Goal: Task Accomplishment & Management: Use online tool/utility

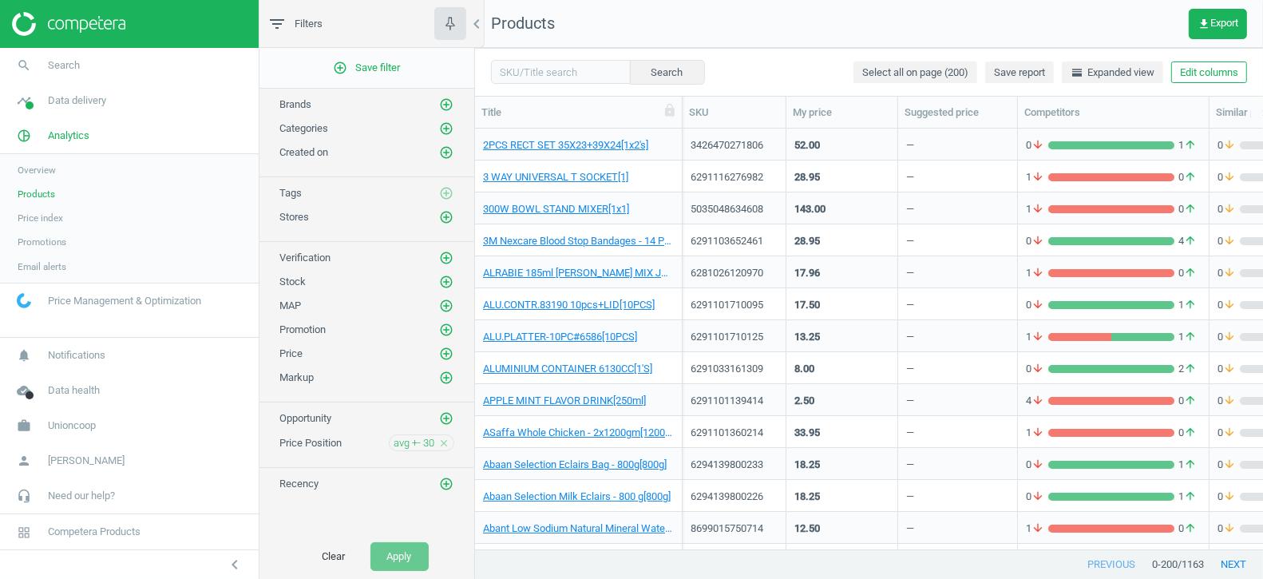
scroll to position [422, 788]
click at [399, 436] on span "avg +- 30" at bounding box center [414, 443] width 41 height 14
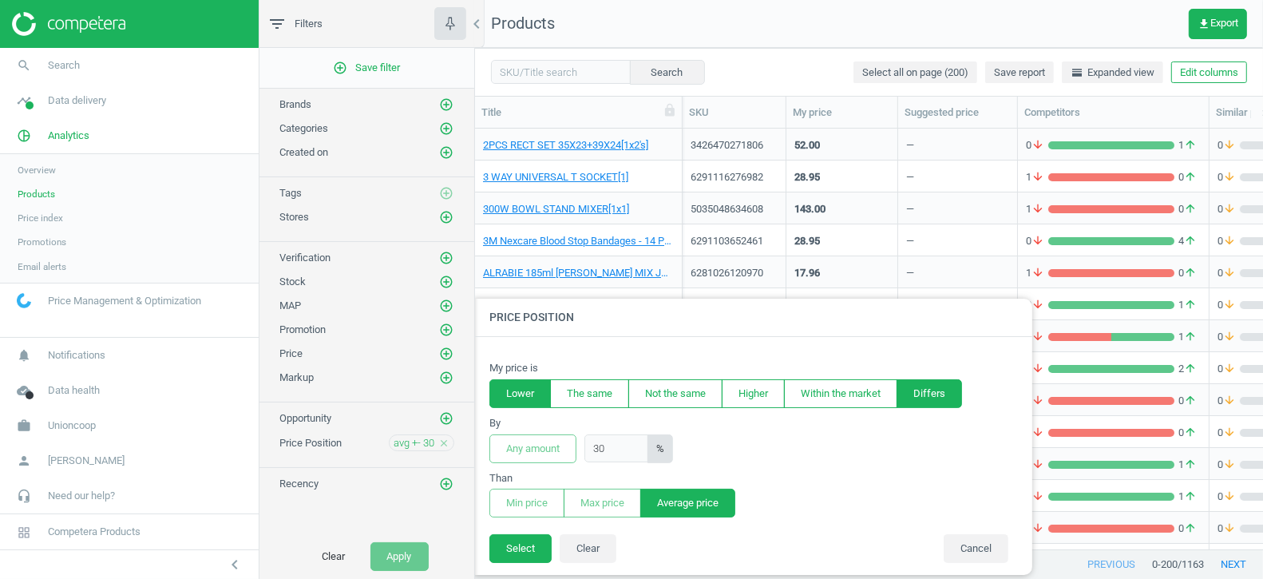
click at [524, 395] on button "Lower" at bounding box center [520, 393] width 61 height 29
click at [527, 503] on button "Min price" at bounding box center [527, 503] width 75 height 29
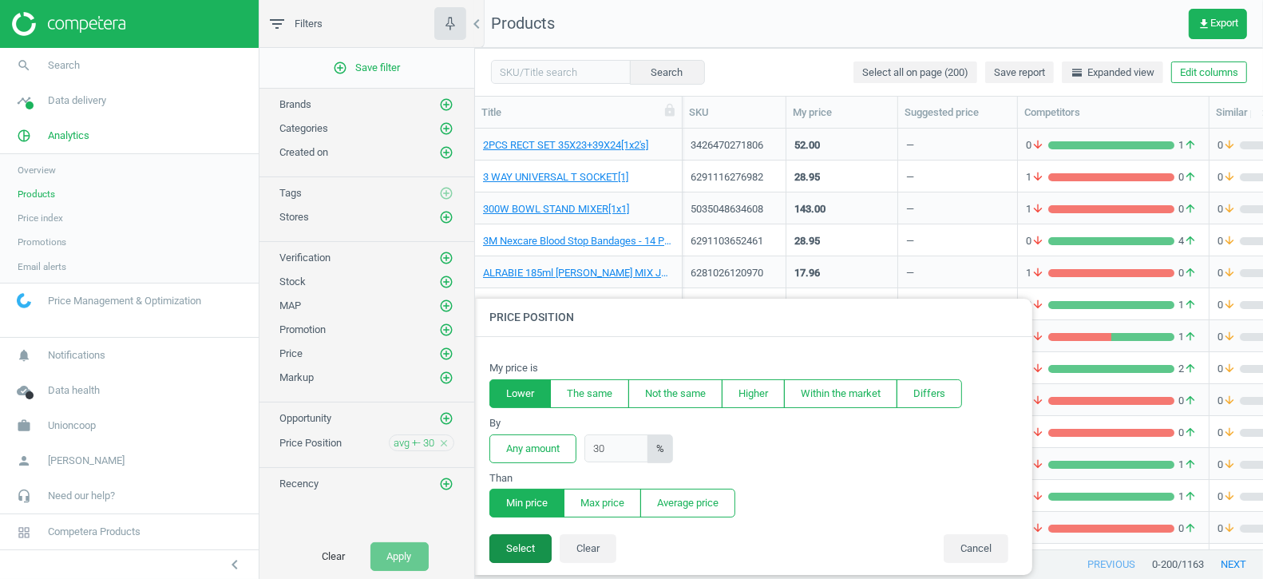
click at [513, 549] on button "Select" at bounding box center [521, 548] width 62 height 29
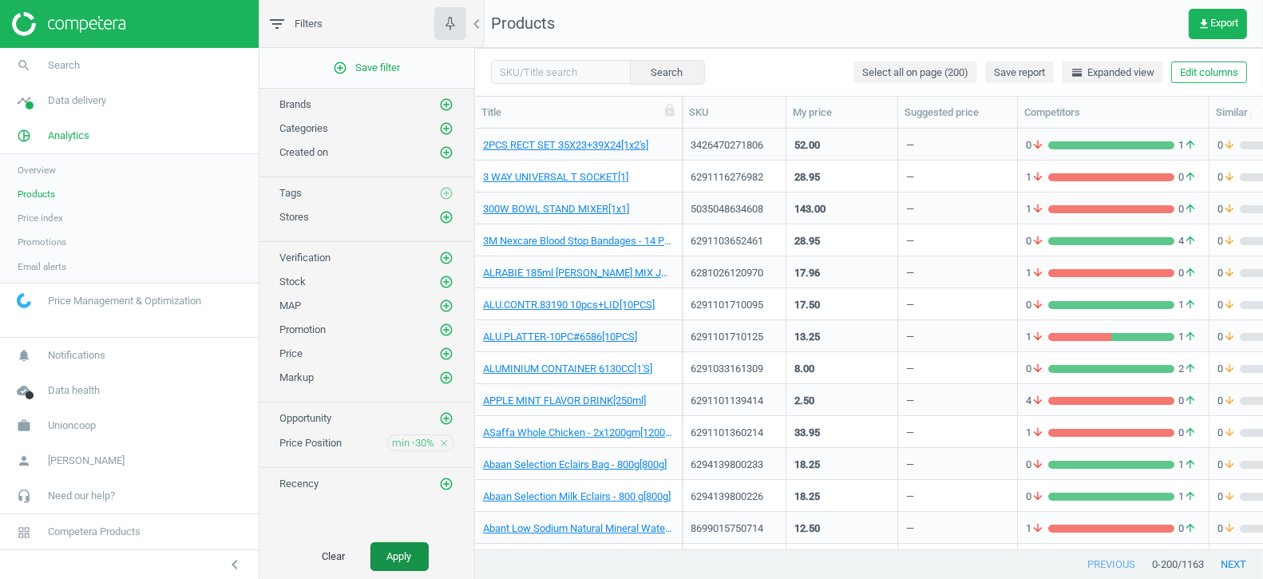
click at [402, 556] on button "Apply" at bounding box center [400, 556] width 58 height 29
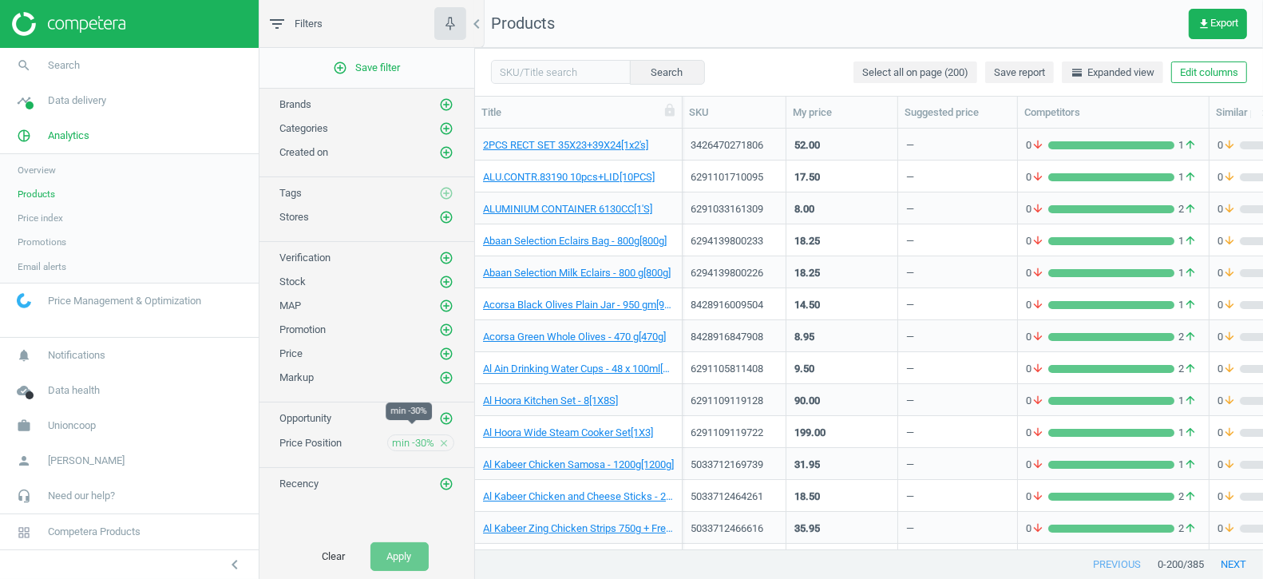
click at [402, 436] on span "min -30%" at bounding box center [413, 443] width 42 height 14
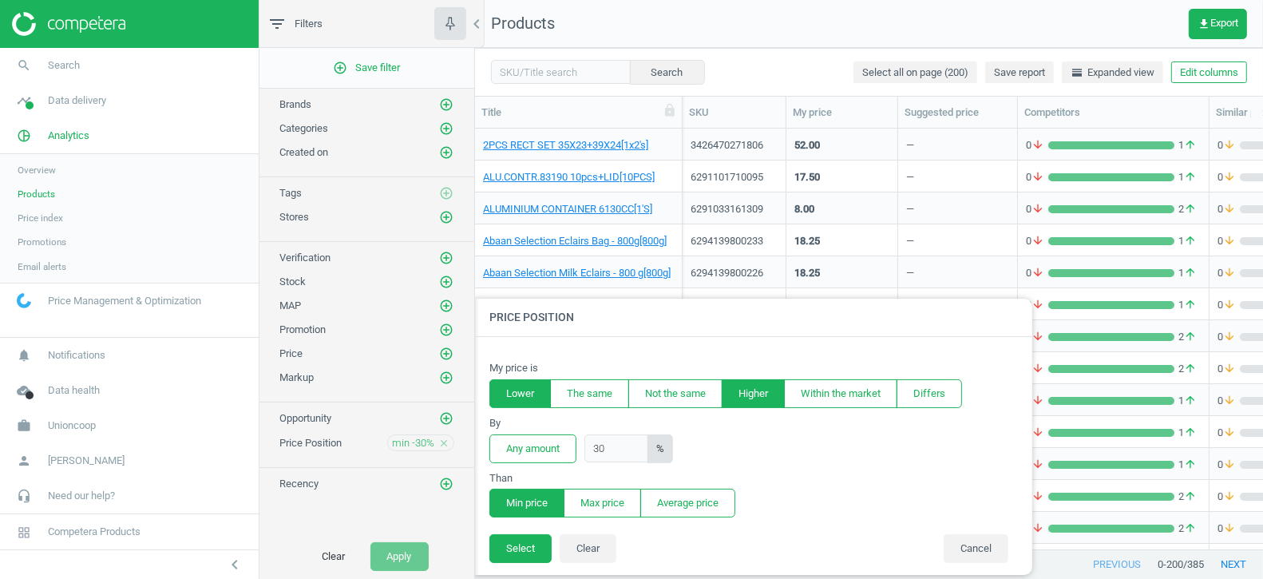
click at [759, 394] on button "Higher" at bounding box center [753, 393] width 63 height 29
click at [509, 553] on button "Select" at bounding box center [521, 548] width 62 height 29
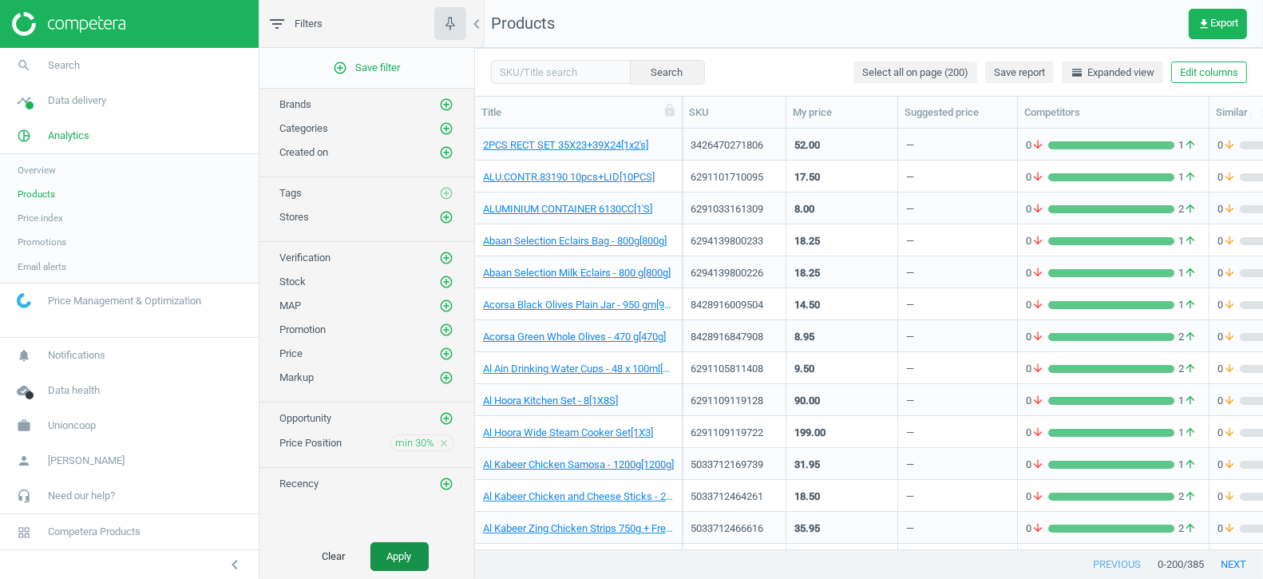
click at [389, 565] on button "Apply" at bounding box center [400, 556] width 58 height 29
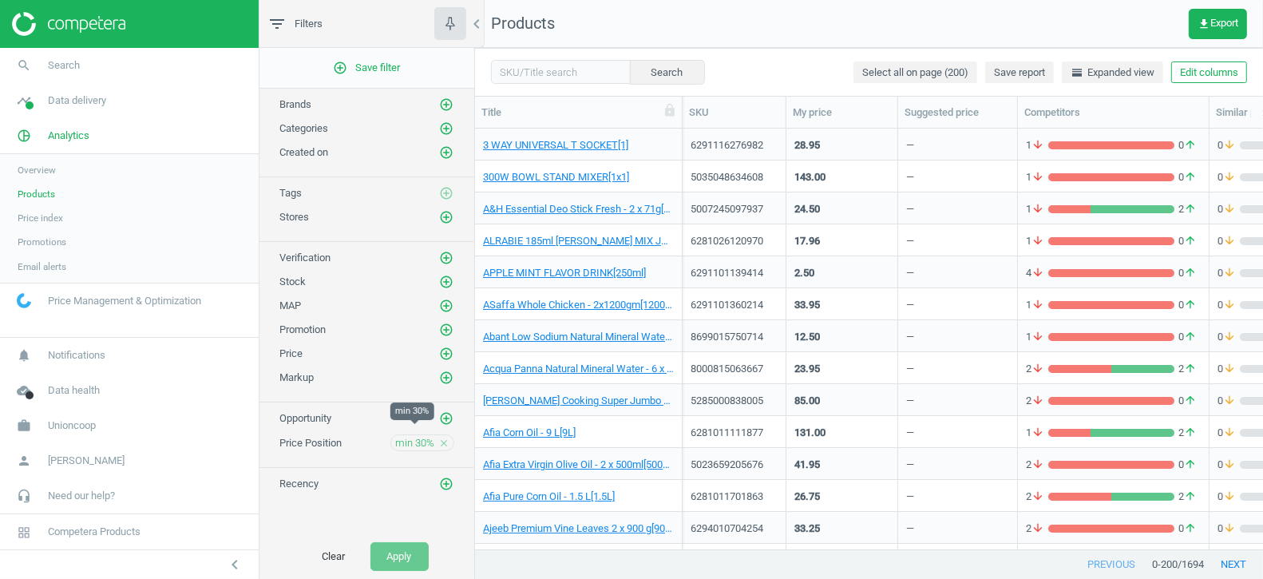
click at [409, 436] on span "min 30%" at bounding box center [414, 443] width 39 height 14
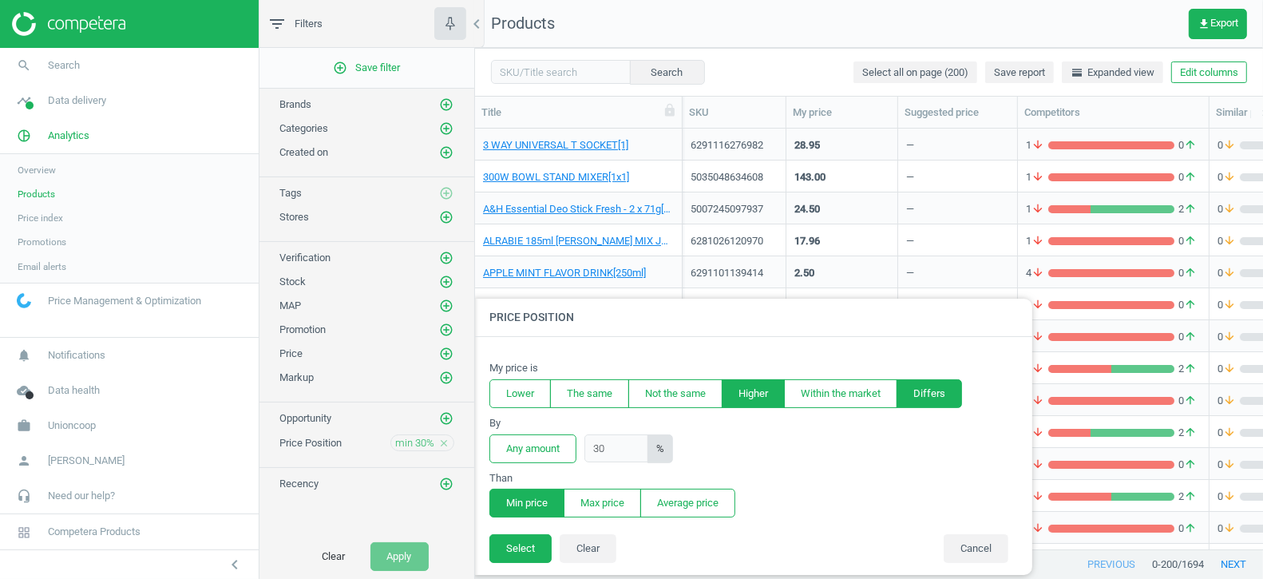
click at [939, 395] on button "Differs" at bounding box center [929, 393] width 65 height 29
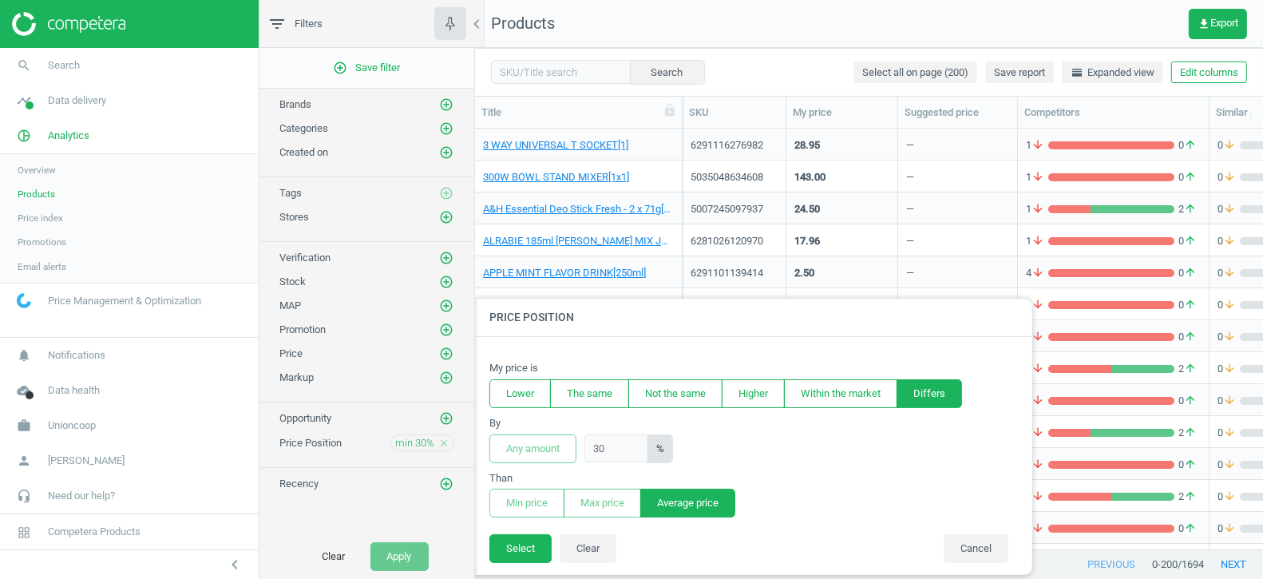
click at [682, 513] on button "Average price" at bounding box center [688, 503] width 95 height 29
click at [515, 545] on button "Select" at bounding box center [521, 548] width 62 height 29
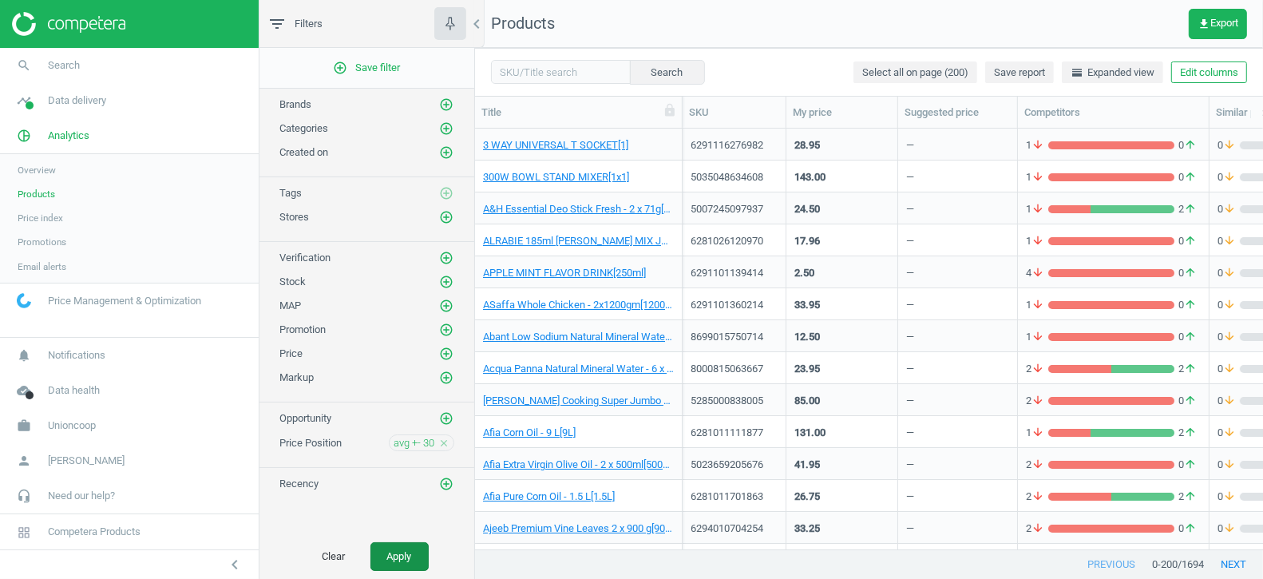
click at [395, 565] on button "Apply" at bounding box center [400, 556] width 58 height 29
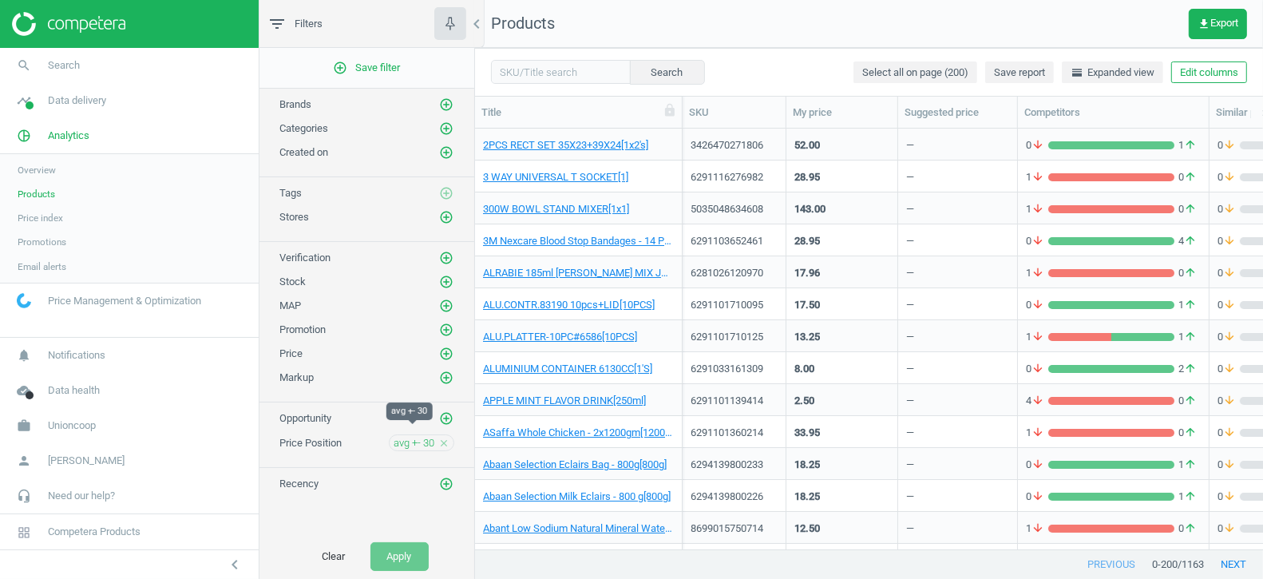
click at [403, 436] on span "avg +- 30" at bounding box center [414, 443] width 41 height 14
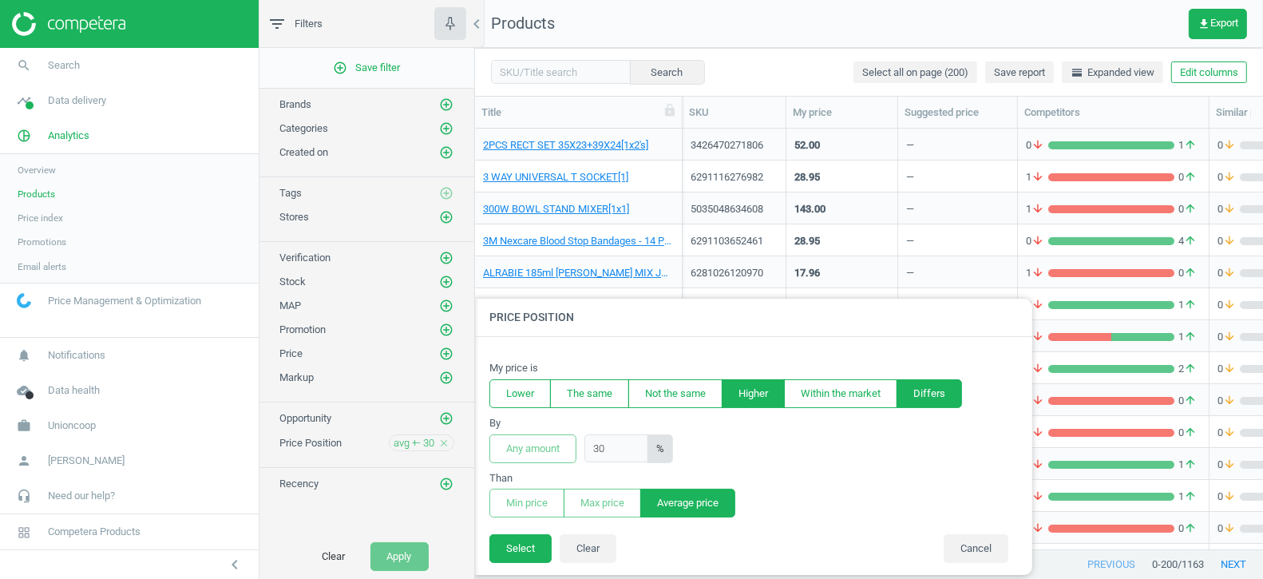
click at [754, 403] on button "Higher" at bounding box center [753, 393] width 63 height 29
click at [515, 502] on button "Min price" at bounding box center [527, 503] width 75 height 29
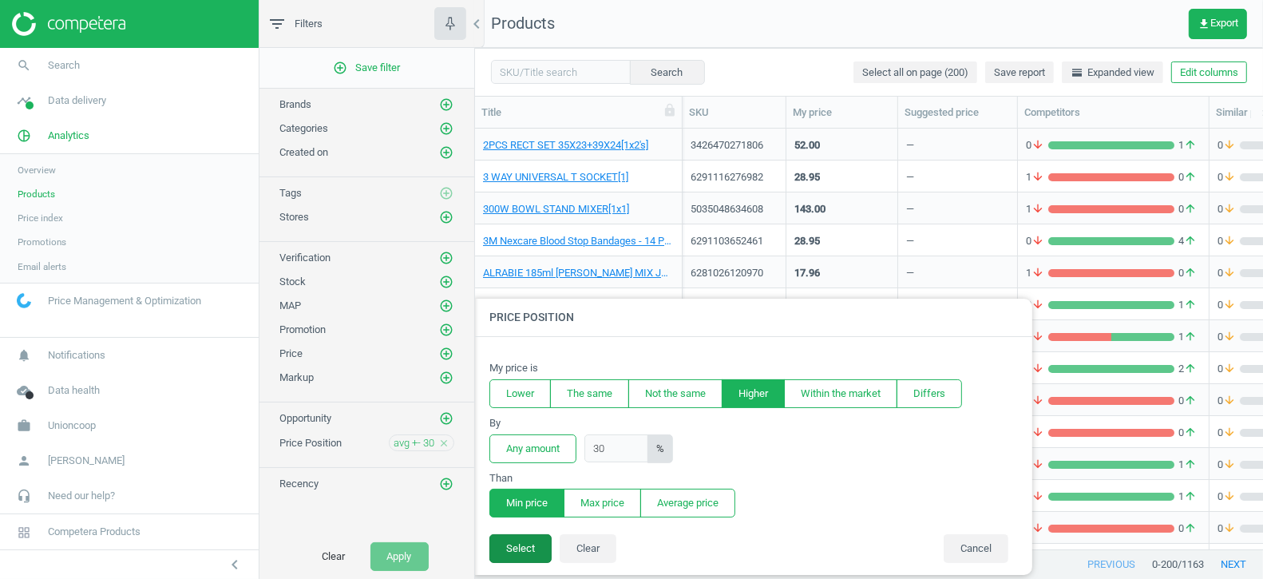
click at [511, 548] on button "Select" at bounding box center [521, 548] width 62 height 29
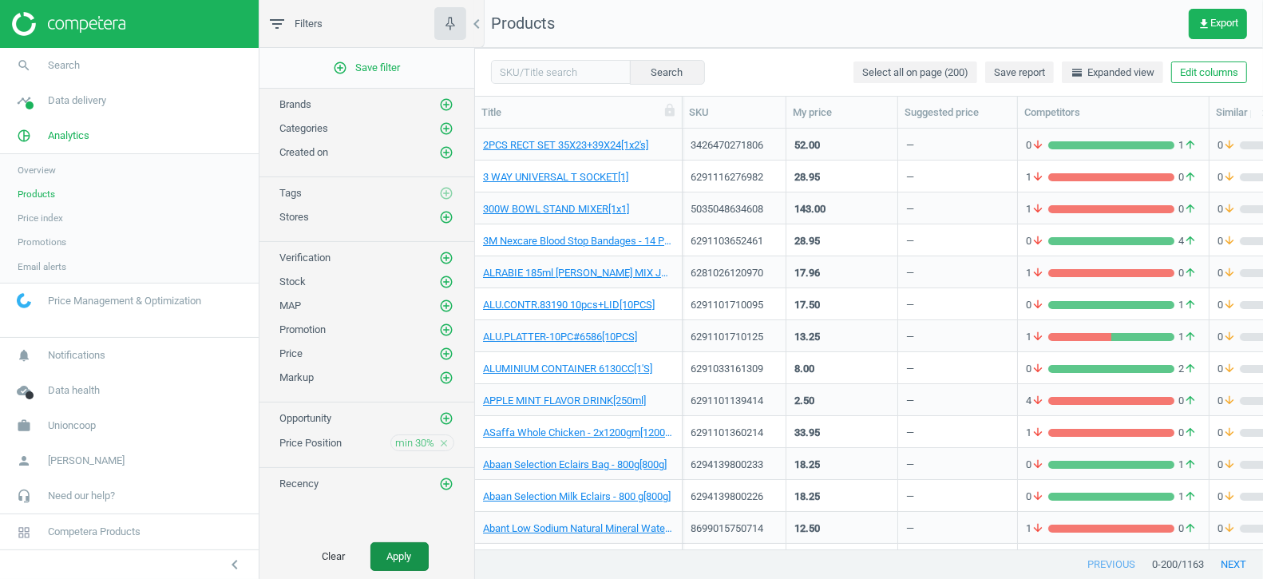
click at [408, 554] on button "Apply" at bounding box center [400, 556] width 58 height 29
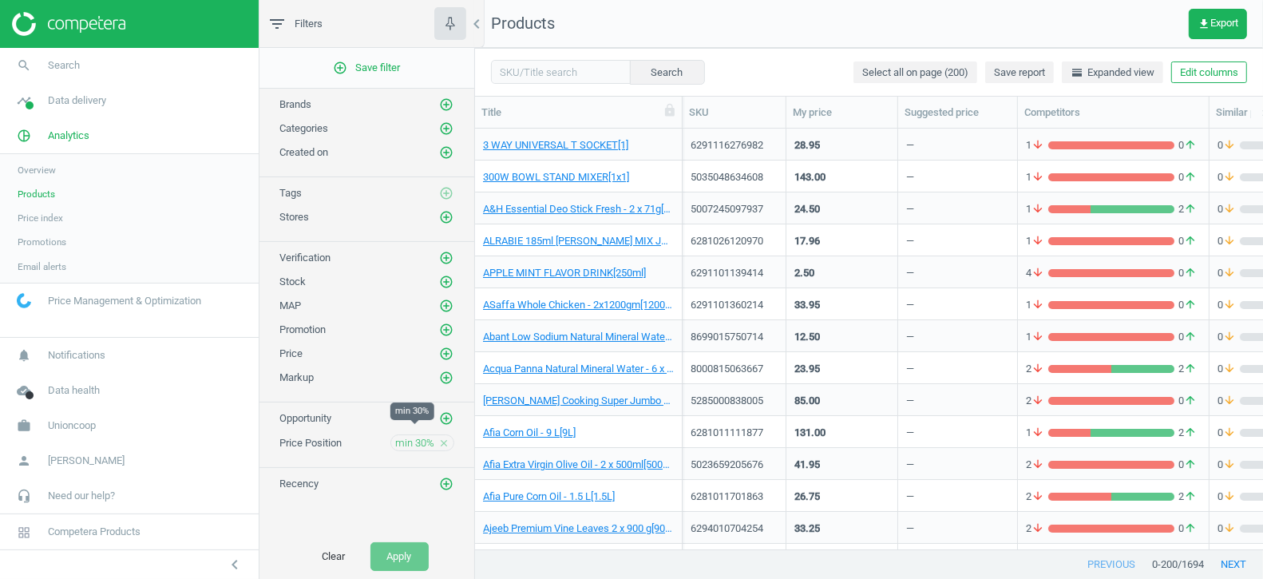
click at [406, 436] on span "min 30%" at bounding box center [414, 443] width 39 height 14
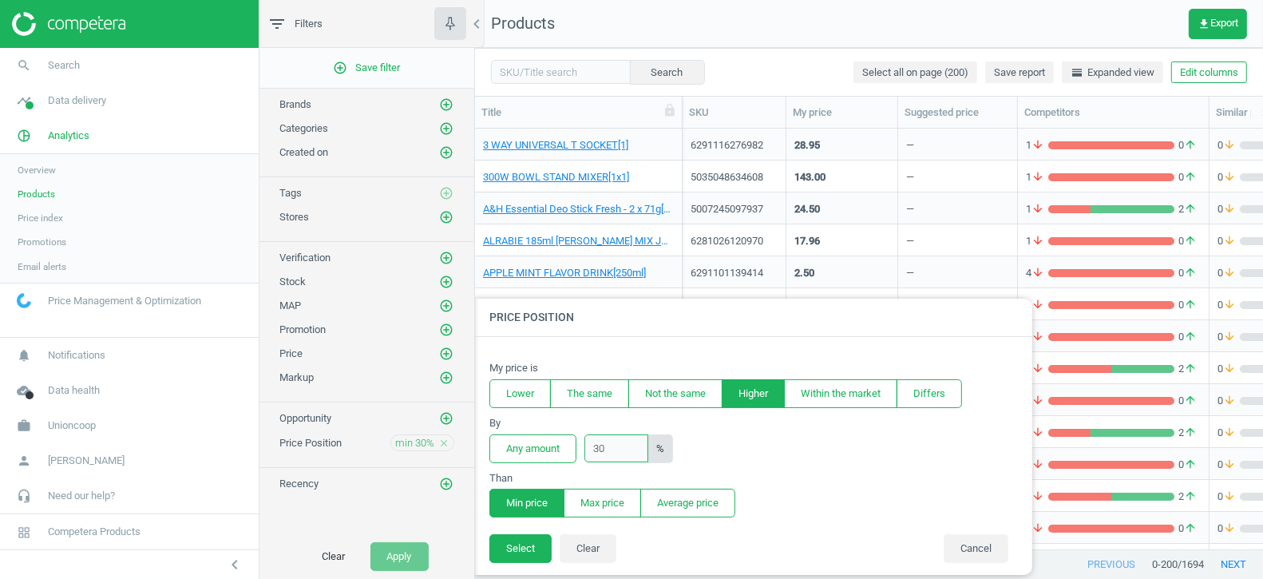
click at [600, 446] on input "30" at bounding box center [617, 448] width 64 height 28
type input "20"
click at [529, 507] on button "Min price" at bounding box center [527, 503] width 75 height 29
click at [525, 542] on button "Select" at bounding box center [521, 548] width 62 height 29
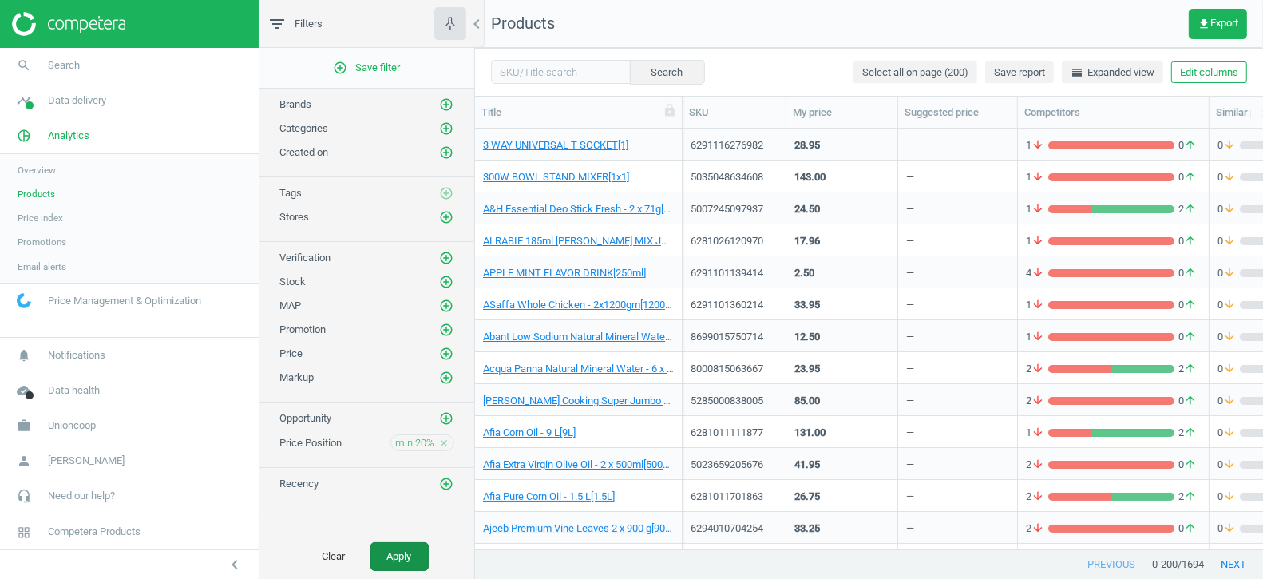
click at [411, 557] on button "Apply" at bounding box center [400, 556] width 58 height 29
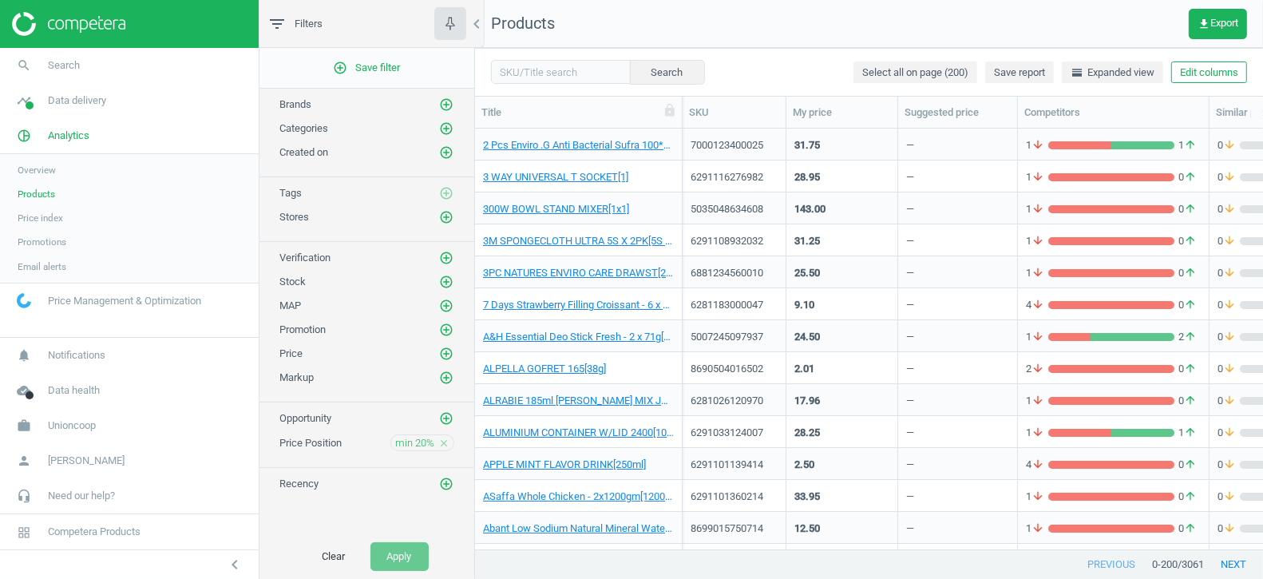
click at [443, 438] on icon "close" at bounding box center [443, 443] width 11 height 11
click at [93, 102] on span "Data delivery" at bounding box center [77, 100] width 58 height 14
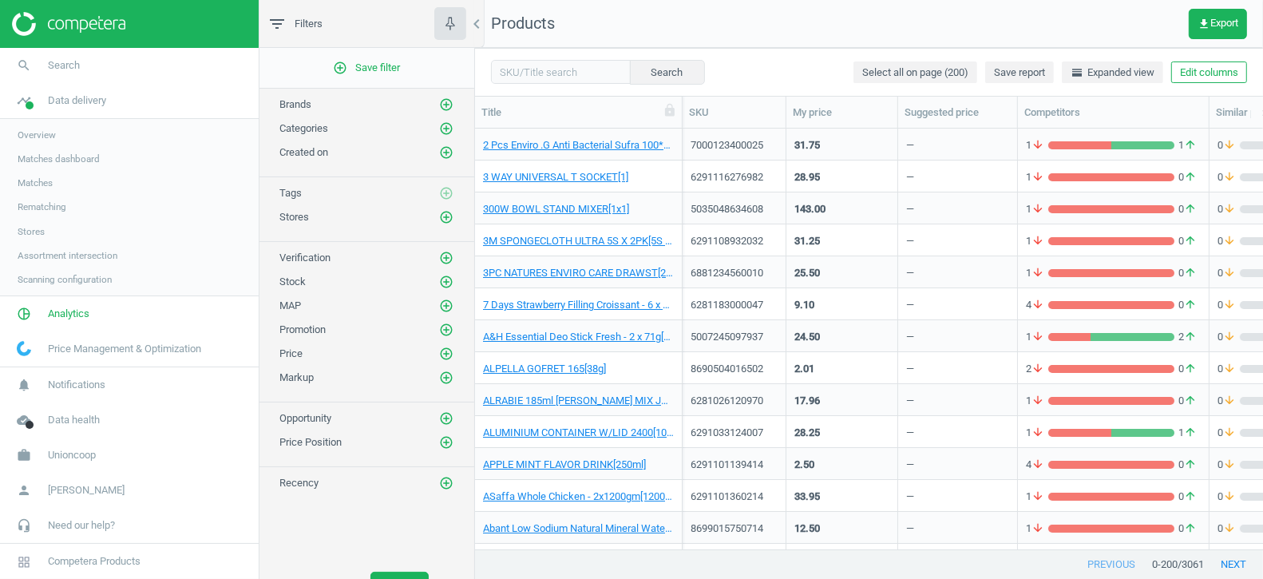
click at [39, 205] on span "Rematching" at bounding box center [42, 206] width 49 height 13
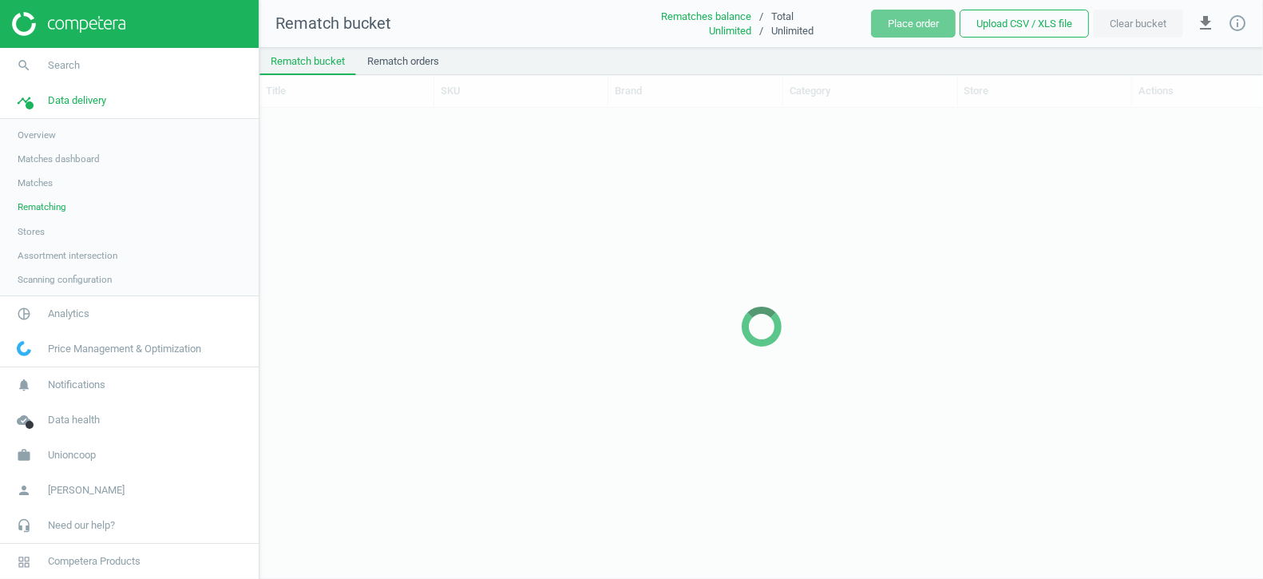
scroll to position [472, 1004]
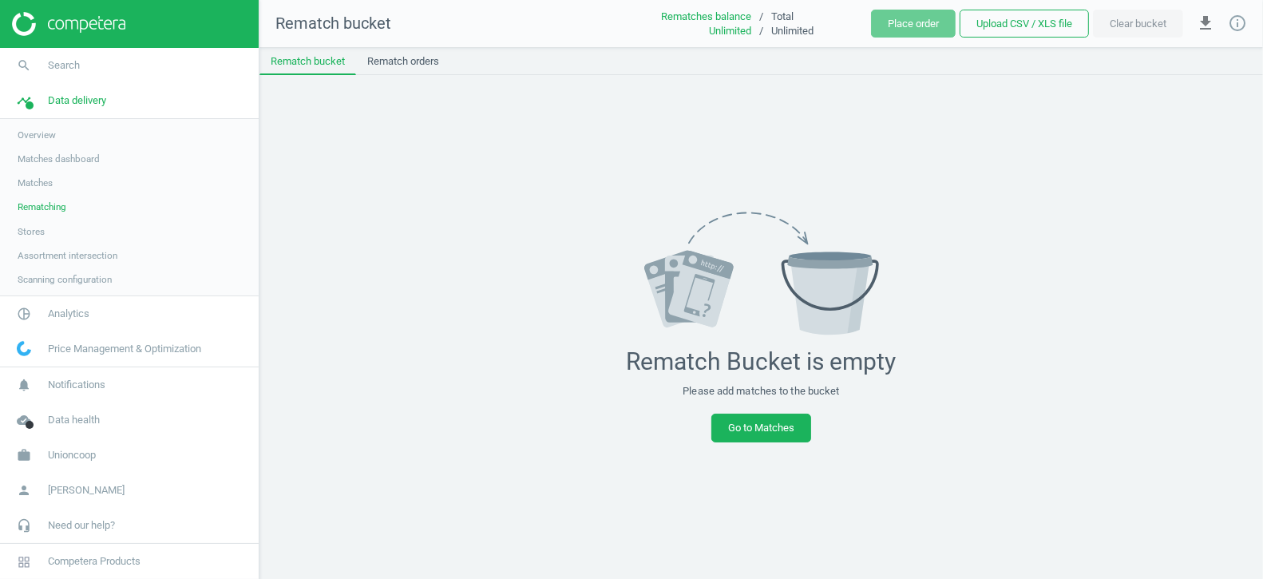
click at [38, 189] on link "Matches" at bounding box center [129, 183] width 259 height 24
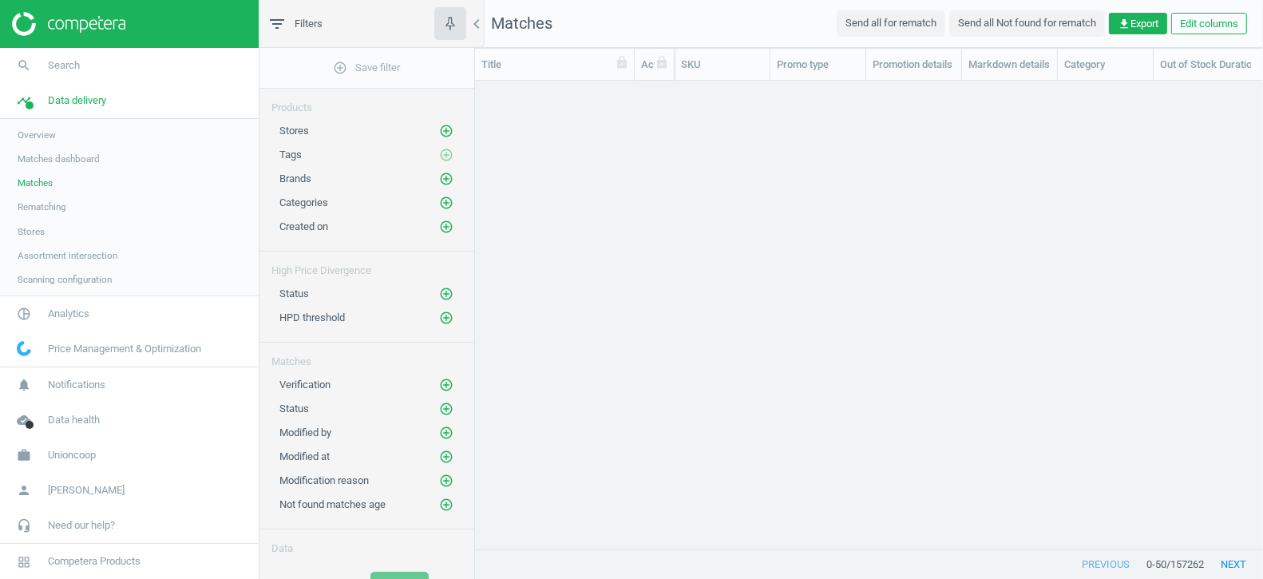
scroll to position [470, 788]
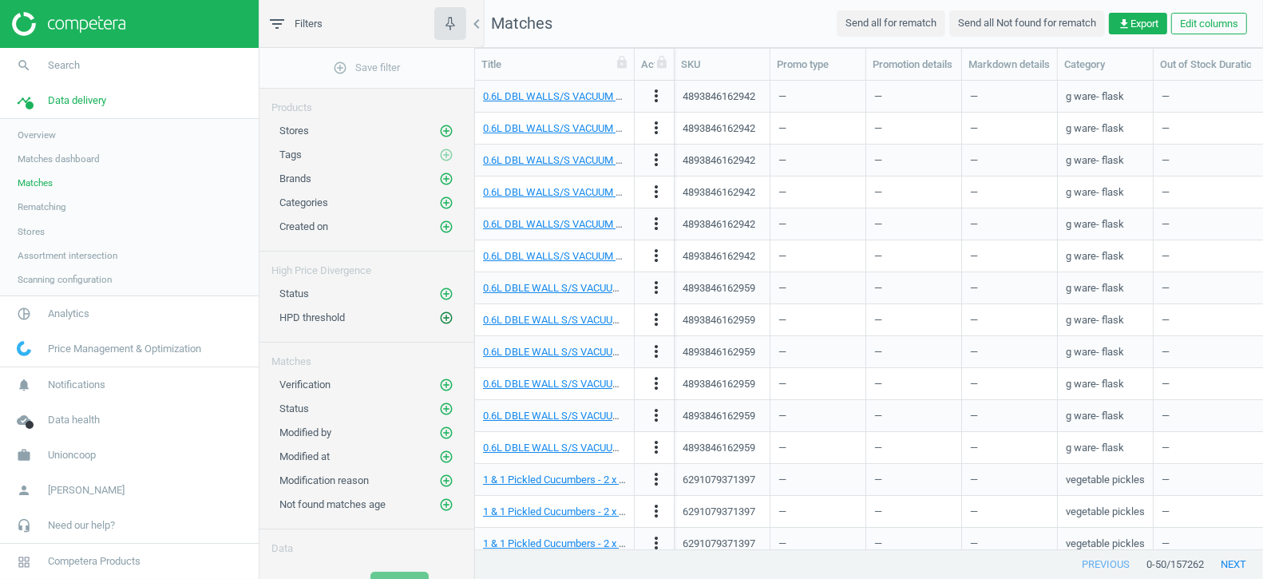
click at [446, 311] on icon "add_circle_outline" at bounding box center [446, 318] width 14 height 14
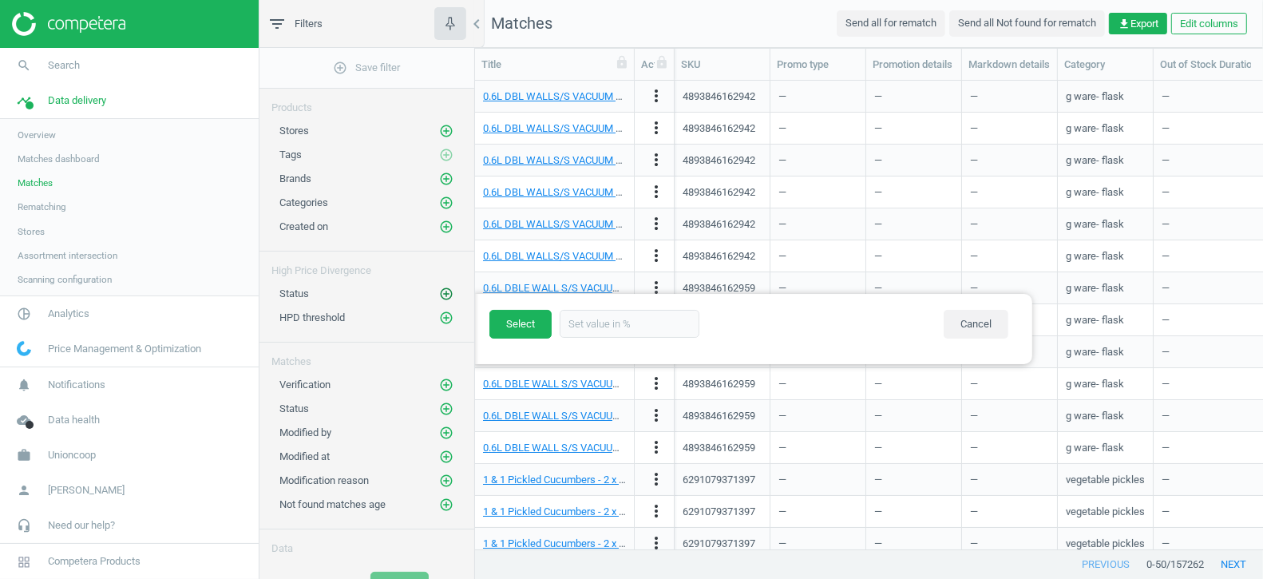
click at [449, 287] on icon "add_circle_outline" at bounding box center [446, 294] width 14 height 14
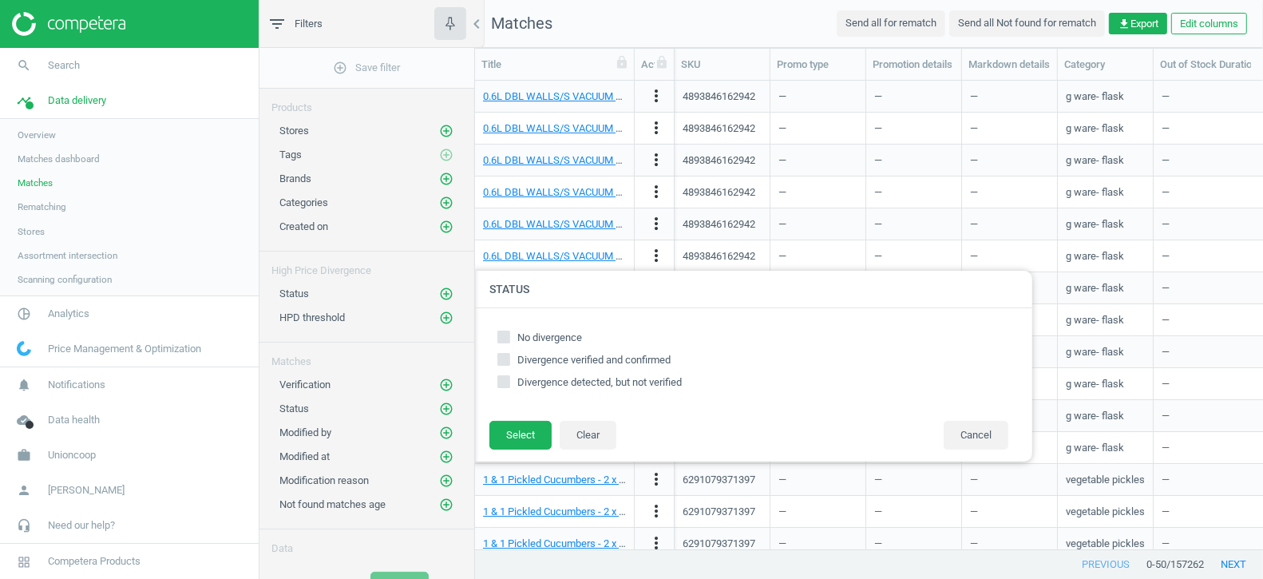
click at [556, 376] on span "Divergence detected, but not verified" at bounding box center [600, 382] width 165 height 12
click at [510, 377] on input "Divergence detected, but not verified" at bounding box center [504, 382] width 10 height 10
checkbox input "true"
click at [533, 363] on span "Divergence verified and confirmed" at bounding box center [594, 360] width 153 height 12
click at [510, 363] on input "Divergence verified and confirmed" at bounding box center [504, 360] width 10 height 10
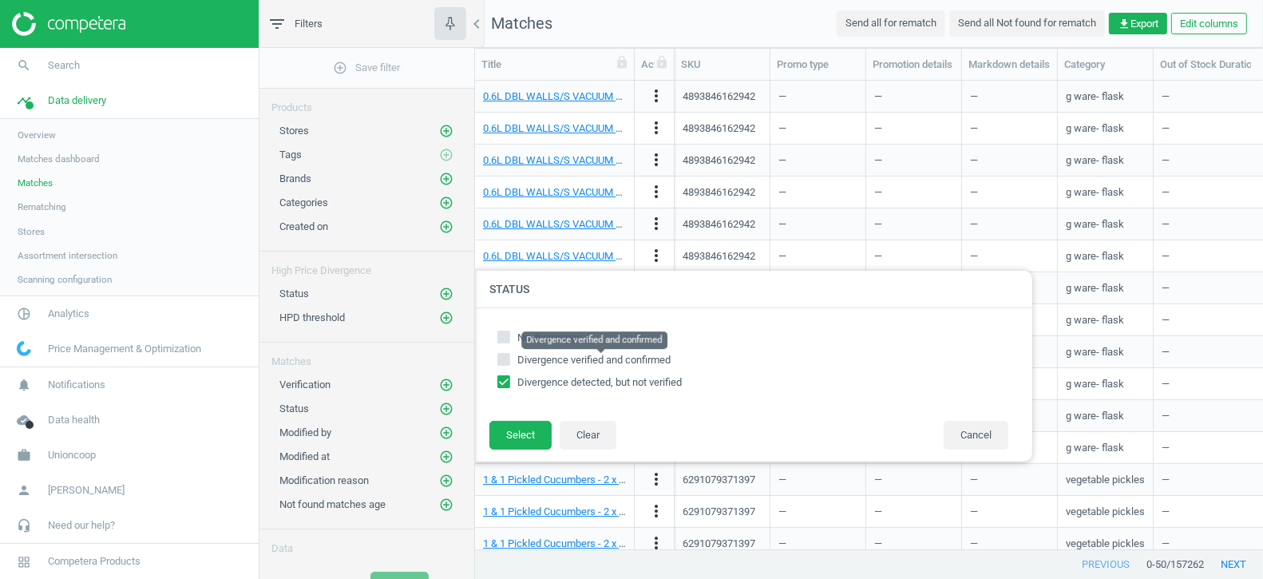
checkbox input "true"
click at [518, 429] on button "Select" at bounding box center [521, 435] width 62 height 29
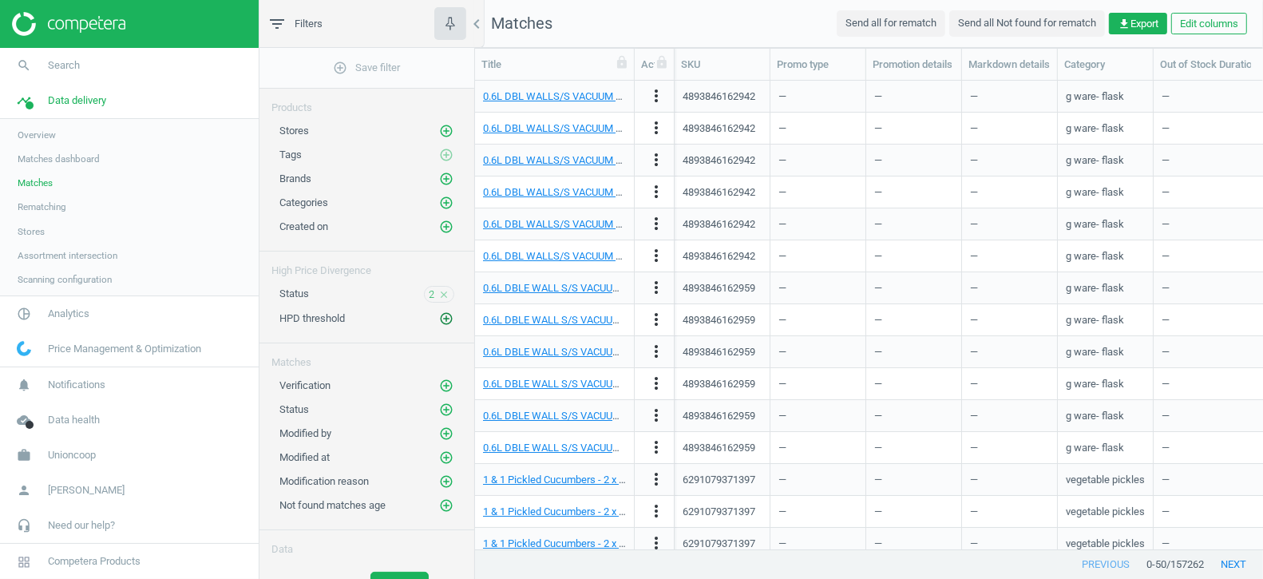
click at [453, 315] on icon "add_circle_outline" at bounding box center [446, 318] width 14 height 14
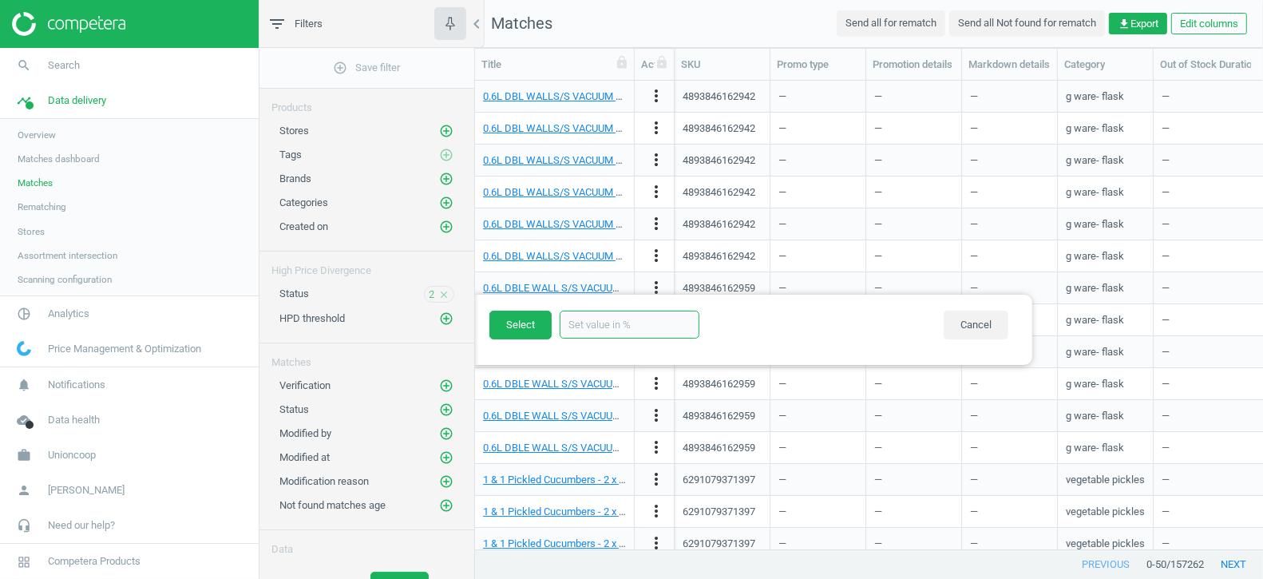
click at [602, 329] on input "text" at bounding box center [630, 325] width 140 height 28
type input "30"
click at [514, 329] on button "Select" at bounding box center [521, 325] width 62 height 29
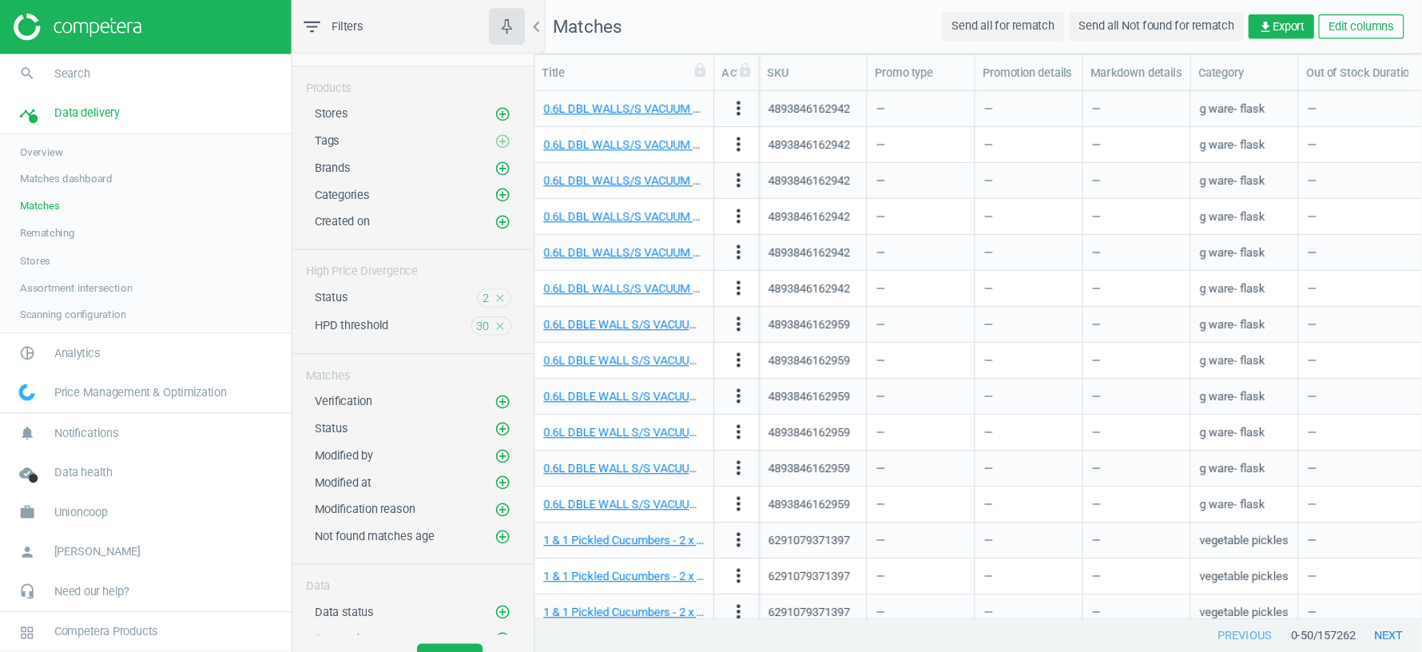
scroll to position [1, 1]
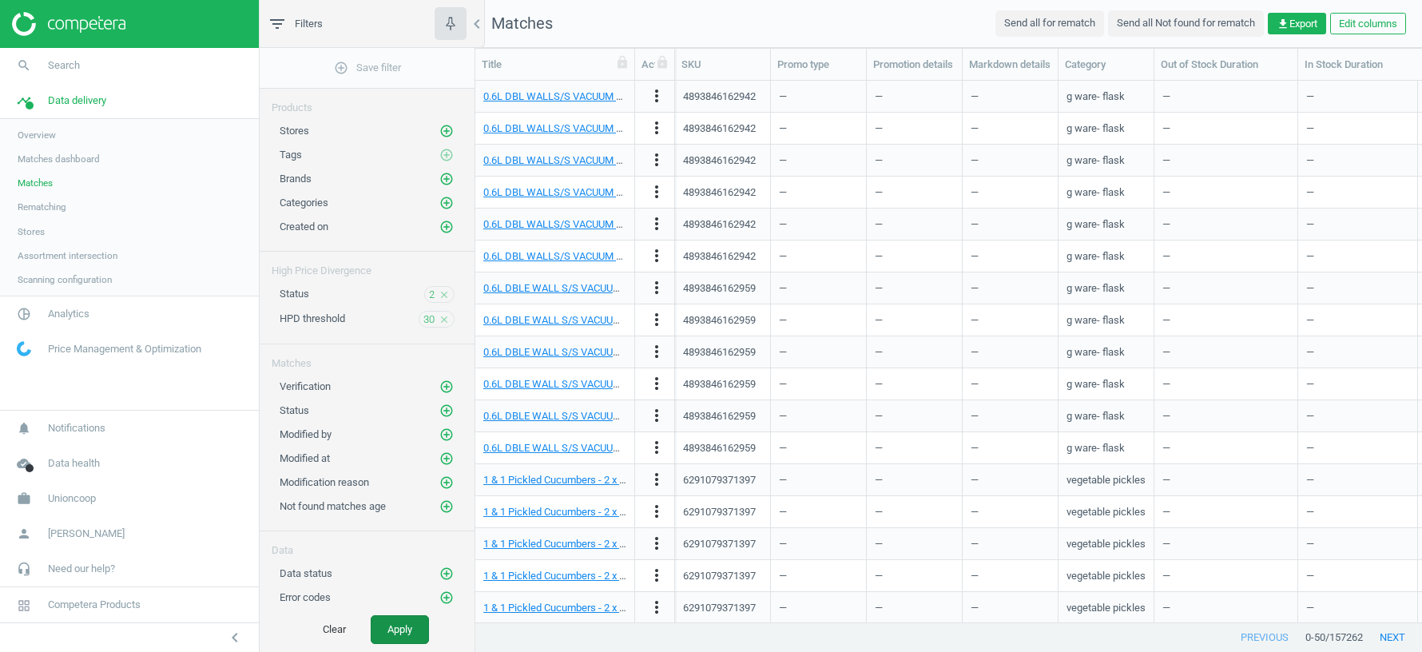
click at [411, 578] on button "Apply" at bounding box center [400, 629] width 58 height 29
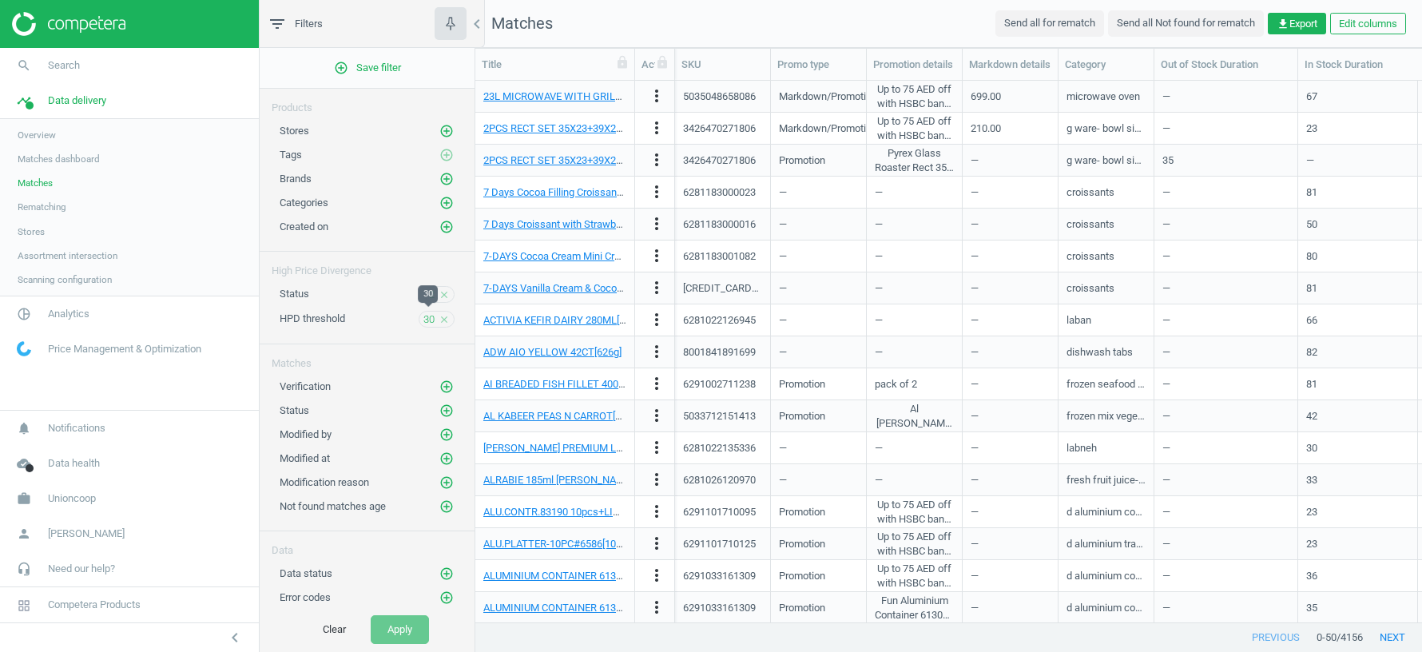
click at [425, 317] on span "30" at bounding box center [428, 319] width 11 height 14
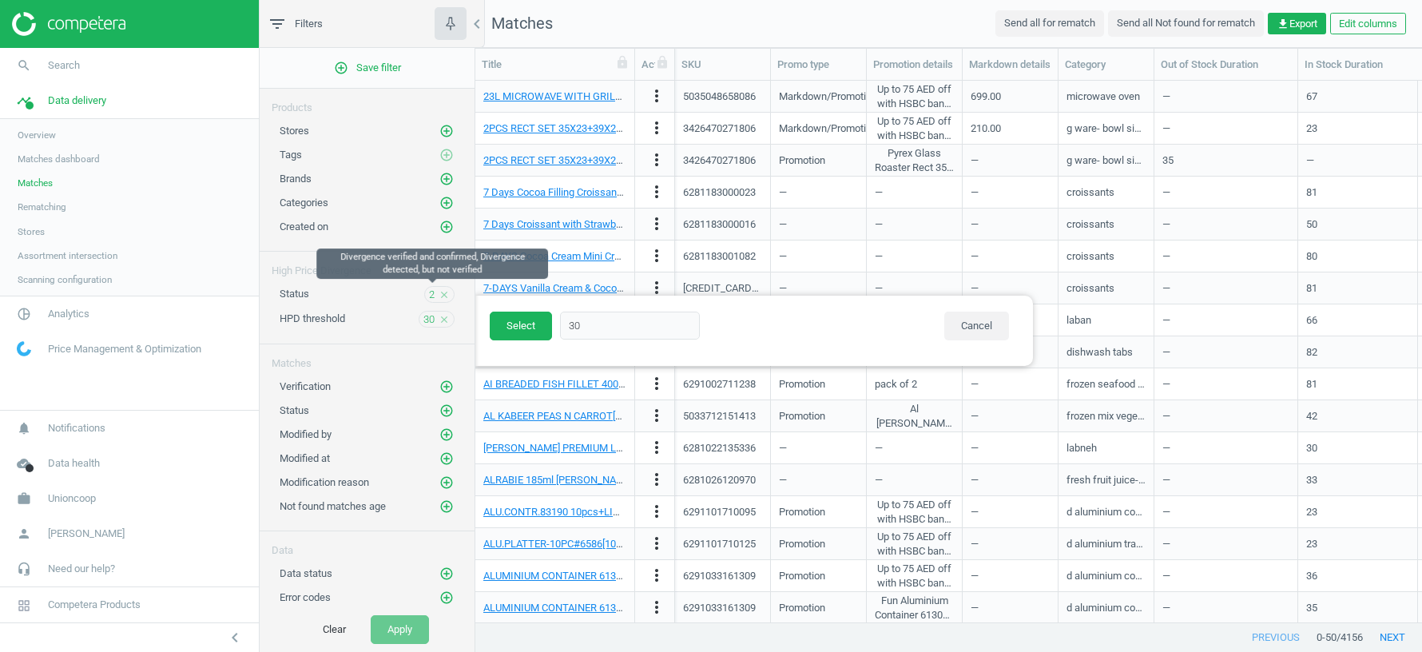
click at [432, 292] on span "2" at bounding box center [432, 295] width 6 height 14
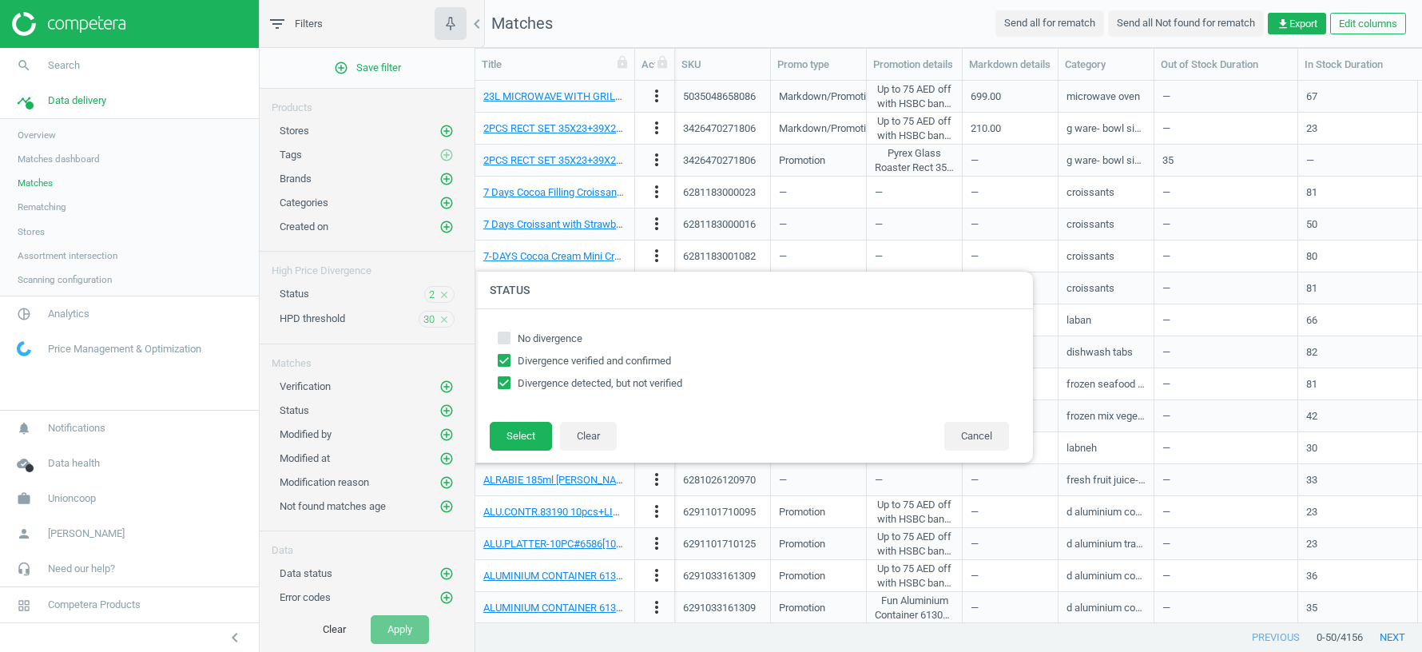
checkbox input "true"
click at [593, 433] on button "Clear" at bounding box center [588, 436] width 57 height 29
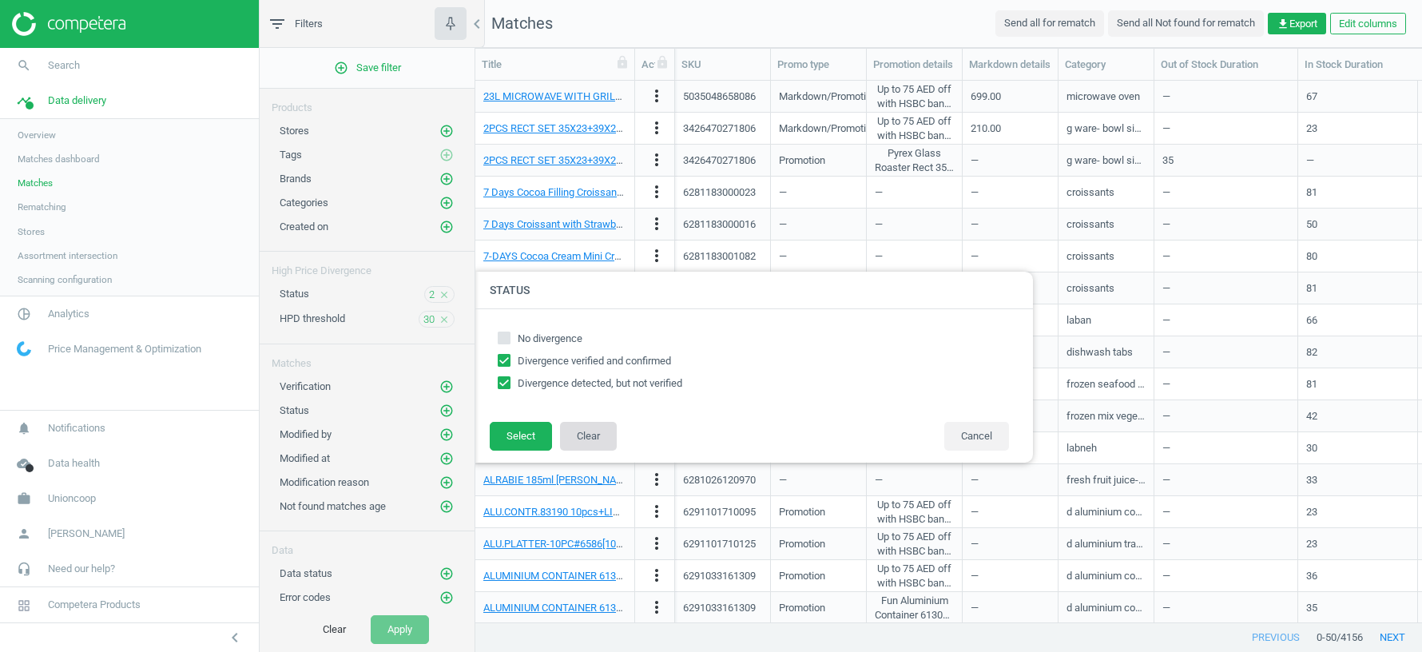
checkbox input "false"
click at [506, 361] on input "Divergence verified and confirmed" at bounding box center [504, 360] width 10 height 10
checkbox input "true"
click at [504, 381] on input "Divergence detected, but not verified" at bounding box center [504, 383] width 10 height 10
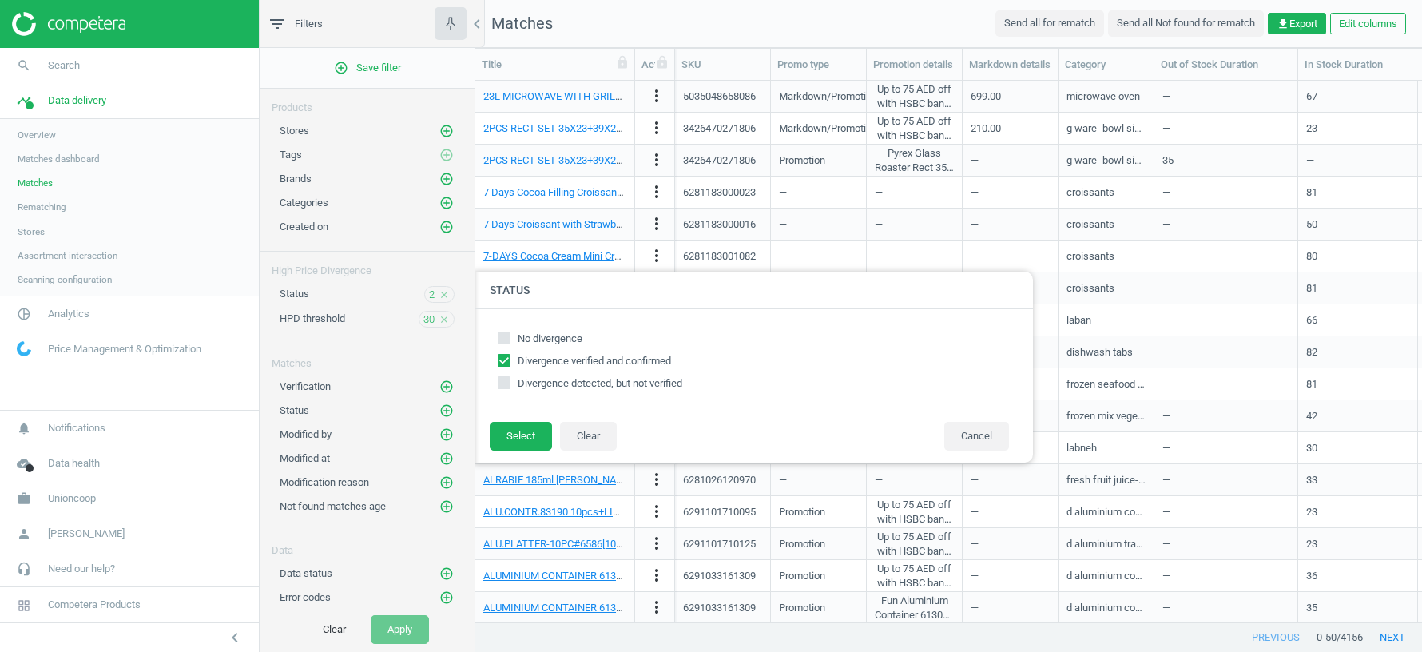
checkbox input "true"
click at [521, 442] on button "Select" at bounding box center [521, 436] width 62 height 29
